Goal: Find specific page/section: Find specific page/section

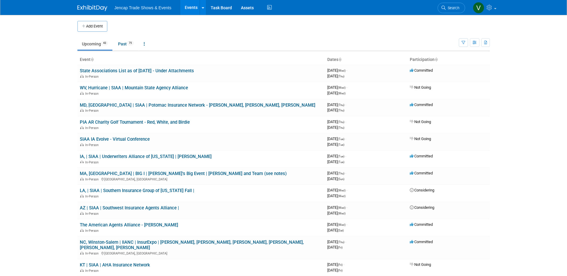
click at [200, 107] on link "MD, [GEOGRAPHIC_DATA] | SIAA | Potomac Insurance Network - [PERSON_NAME], [PERS…" at bounding box center [198, 105] width 236 height 5
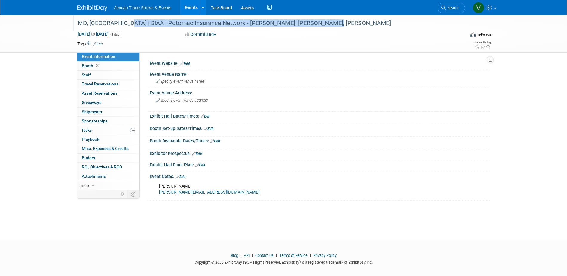
drag, startPoint x: 119, startPoint y: 23, endPoint x: 318, endPoint y: 22, distance: 199.2
click at [318, 22] on div "MD, [GEOGRAPHIC_DATA] | SIAA | Potomac Insurance Network - [PERSON_NAME], [PERS…" at bounding box center [266, 23] width 381 height 11
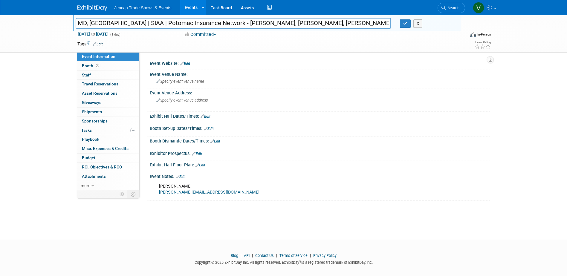
drag, startPoint x: 215, startPoint y: 22, endPoint x: 48, endPoint y: 26, distance: 166.9
click at [49, 26] on div "MD, Baltimore | SIAA | Potomac Insurance Network - Kate Alben, Paul Orlando, Ch…" at bounding box center [283, 34] width 567 height 38
